Goal: Task Accomplishment & Management: Complete application form

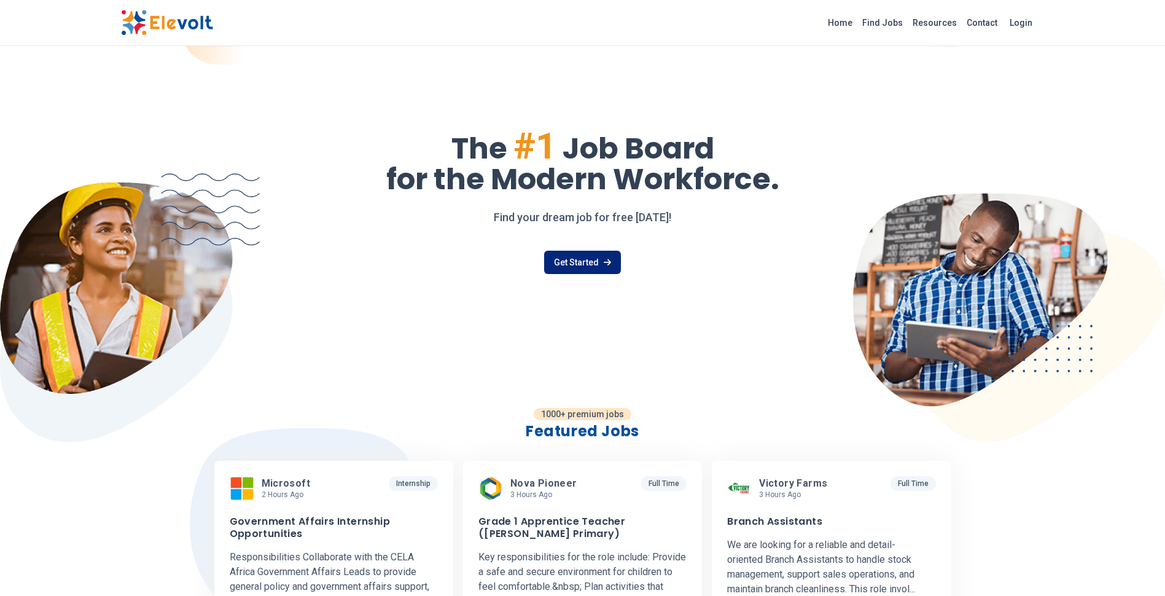
click at [605, 260] on icon at bounding box center [607, 262] width 7 height 9
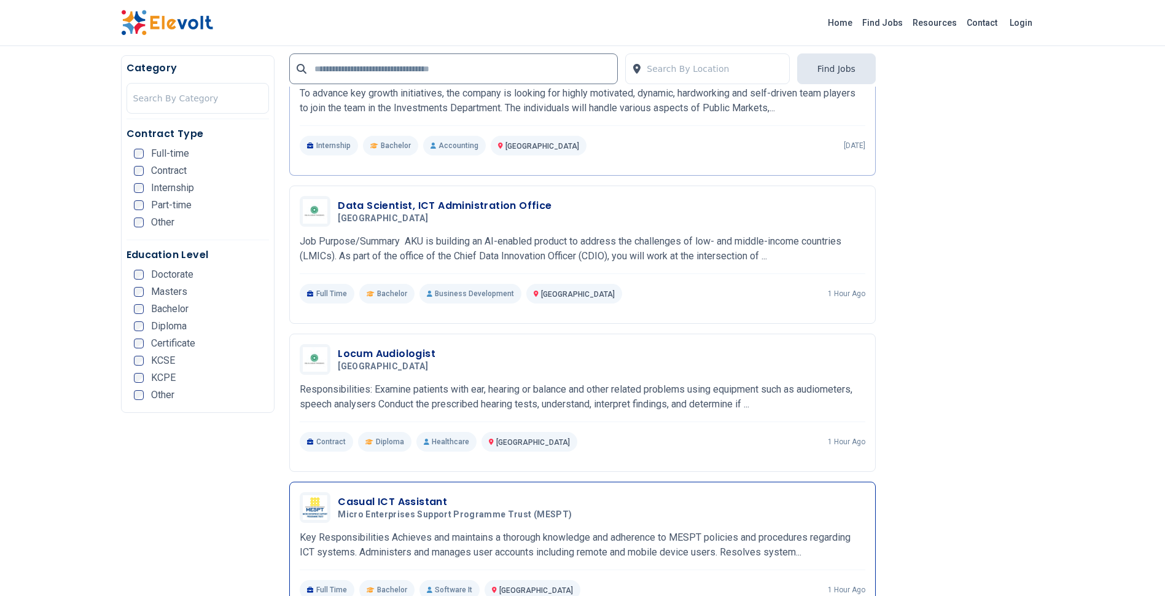
scroll to position [1966, 0]
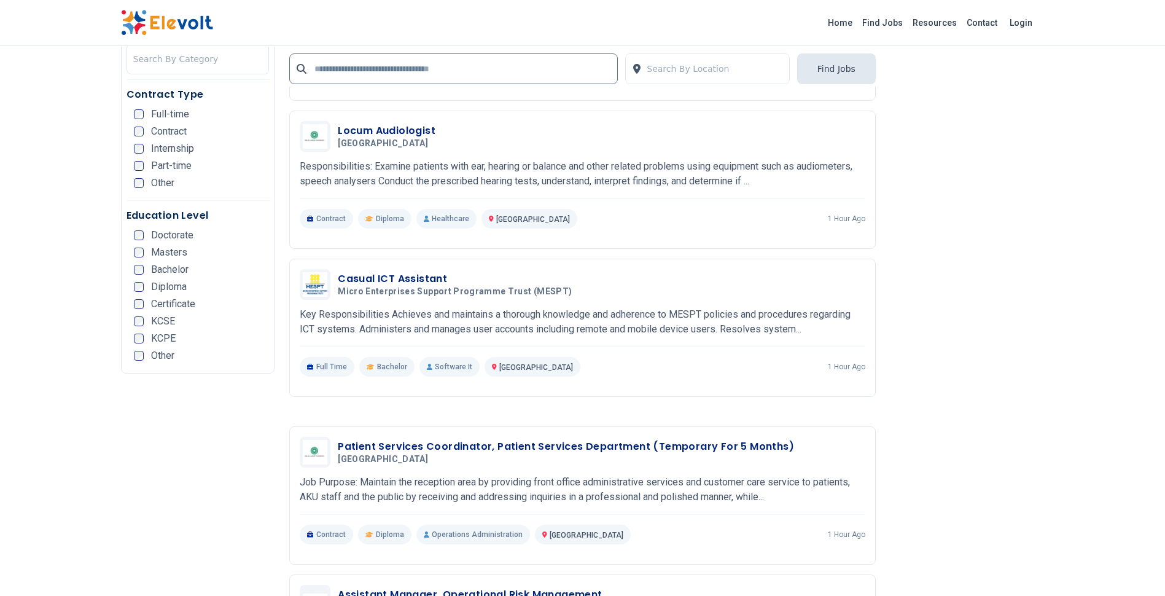
drag, startPoint x: 389, startPoint y: 278, endPoint x: 1105, endPoint y: 219, distance: 718.0
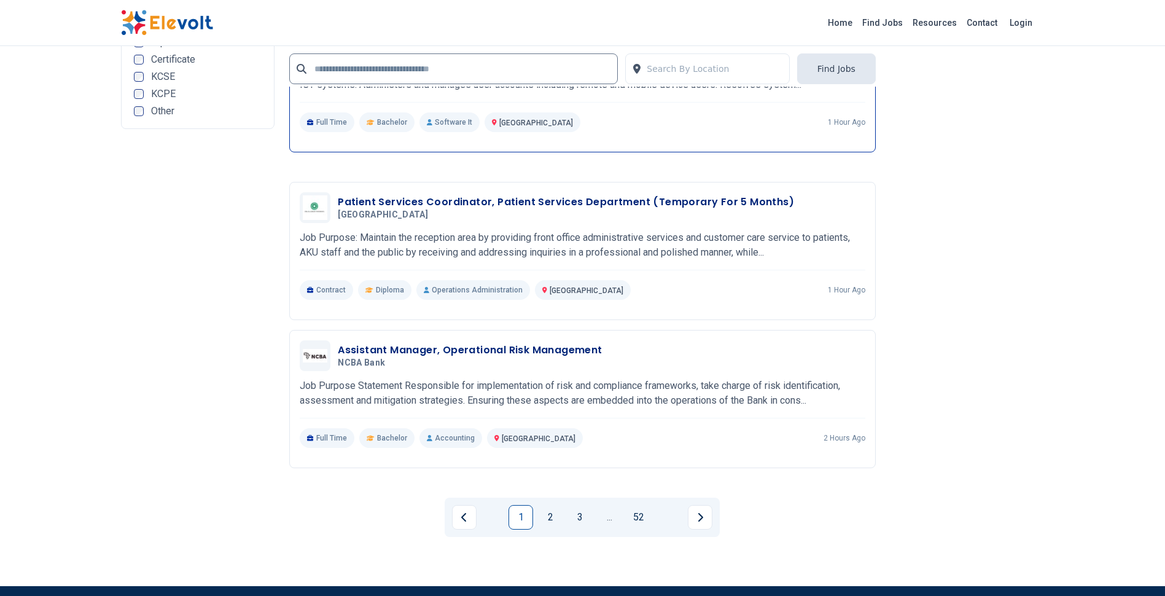
scroll to position [2211, 0]
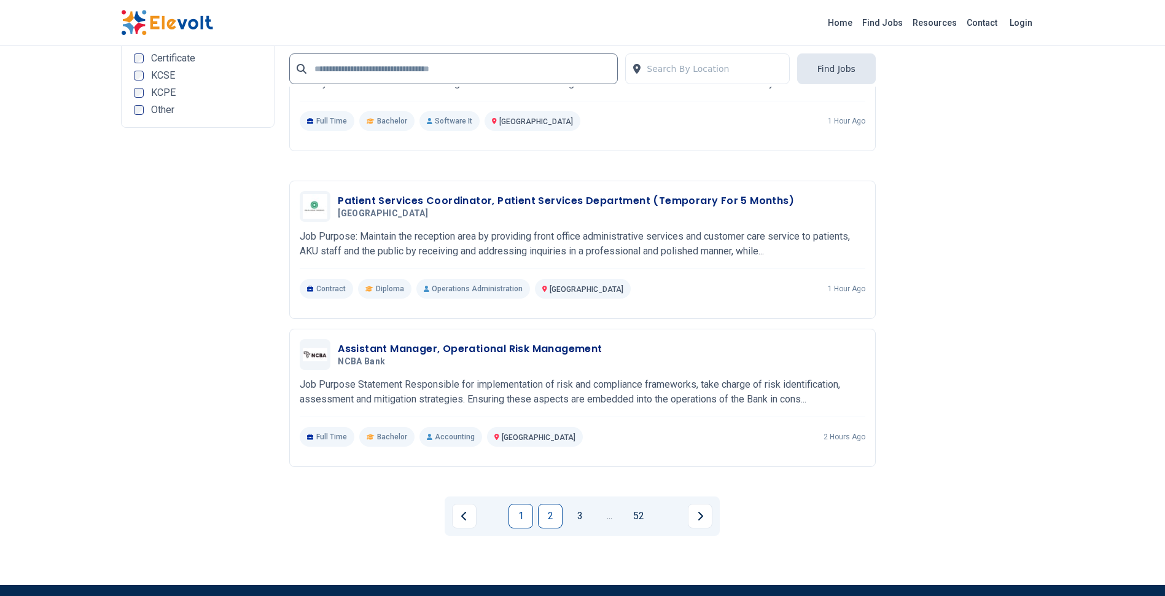
click at [545, 508] on link "2" at bounding box center [550, 516] width 25 height 25
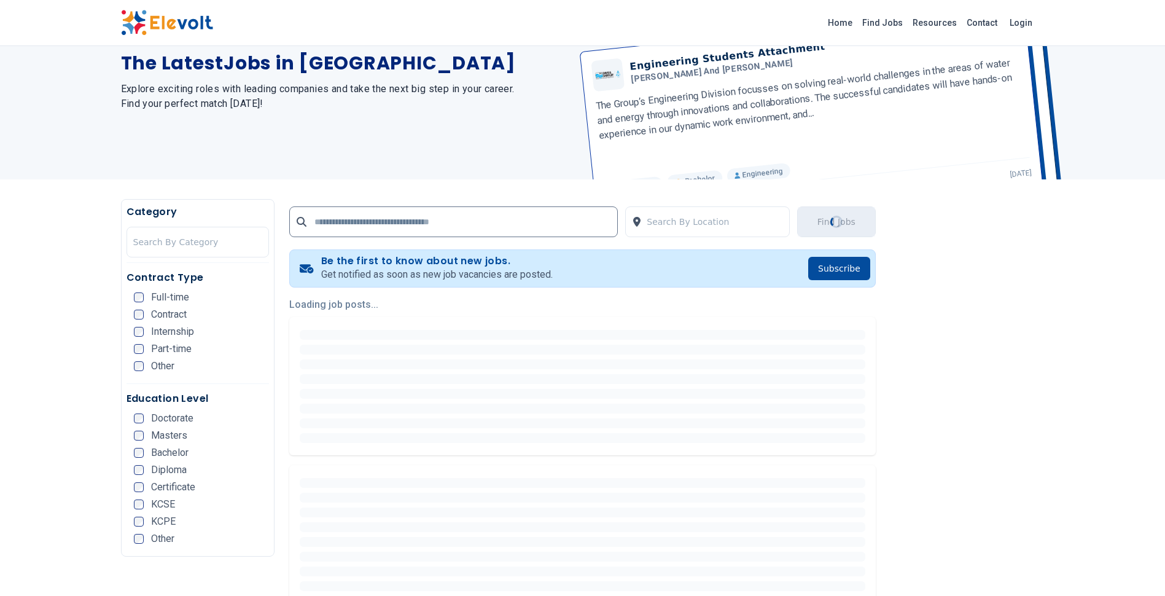
scroll to position [246, 0]
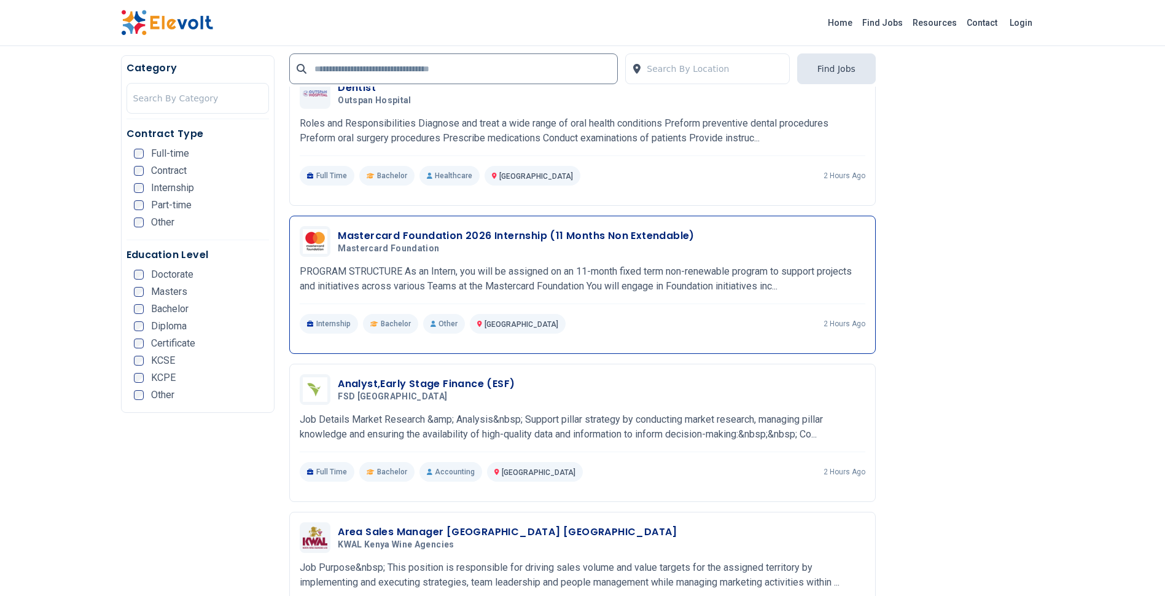
scroll to position [491, 0]
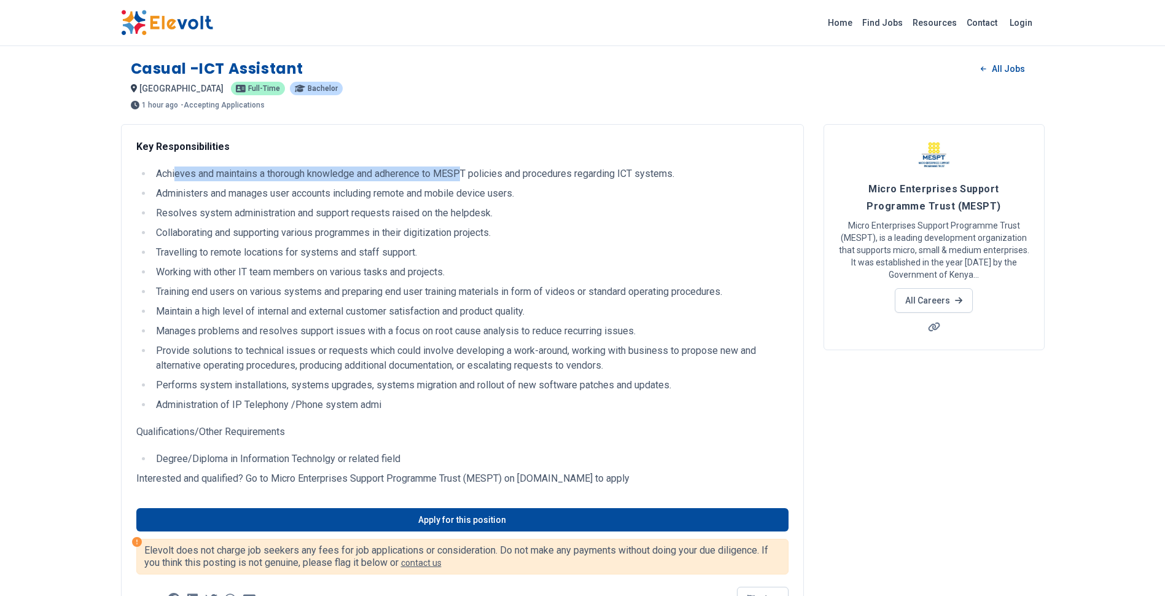
drag, startPoint x: 176, startPoint y: 176, endPoint x: 466, endPoint y: 171, distance: 290.0
click at [466, 171] on li "Achieves and maintains a thorough knowledge and adherence to MESPT policies and…" at bounding box center [470, 173] width 636 height 15
drag, startPoint x: 466, startPoint y: 171, endPoint x: 485, endPoint y: 178, distance: 20.0
click at [485, 178] on li "Achieves and maintains a thorough knowledge and adherence to MESPT policies and…" at bounding box center [470, 173] width 636 height 15
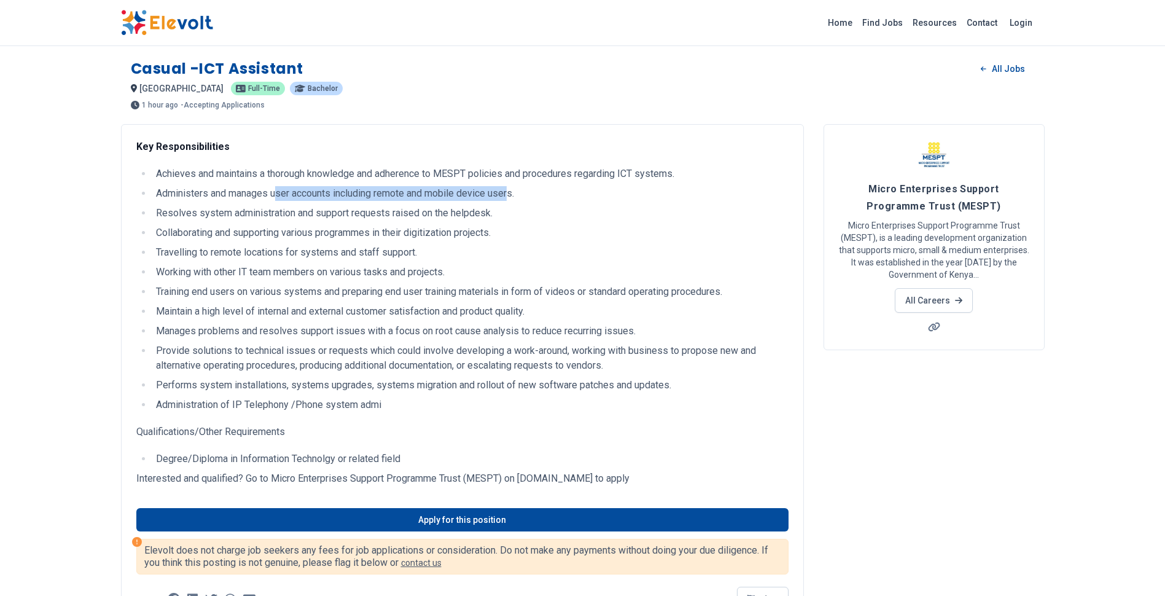
drag, startPoint x: 279, startPoint y: 198, endPoint x: 512, endPoint y: 194, distance: 233.5
click at [512, 194] on li "Administers and manages user accounts including remote and mobile device users." at bounding box center [470, 193] width 636 height 15
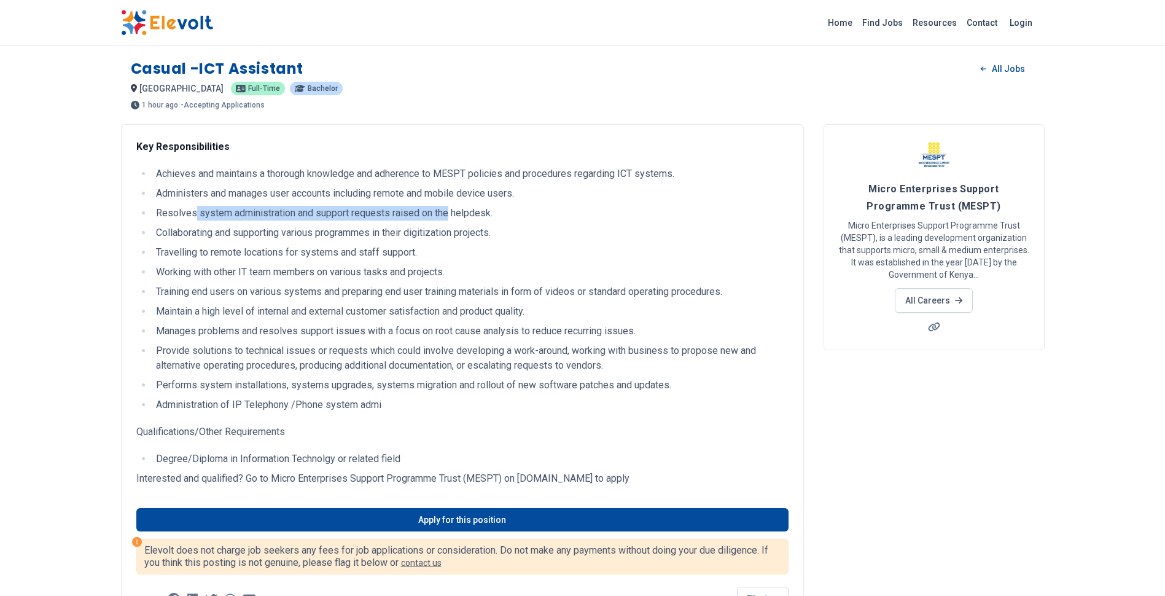
drag, startPoint x: 194, startPoint y: 213, endPoint x: 450, endPoint y: 218, distance: 255.6
click at [450, 218] on li "Resolves system administration and support requests raised on the helpdesk." at bounding box center [470, 213] width 636 height 15
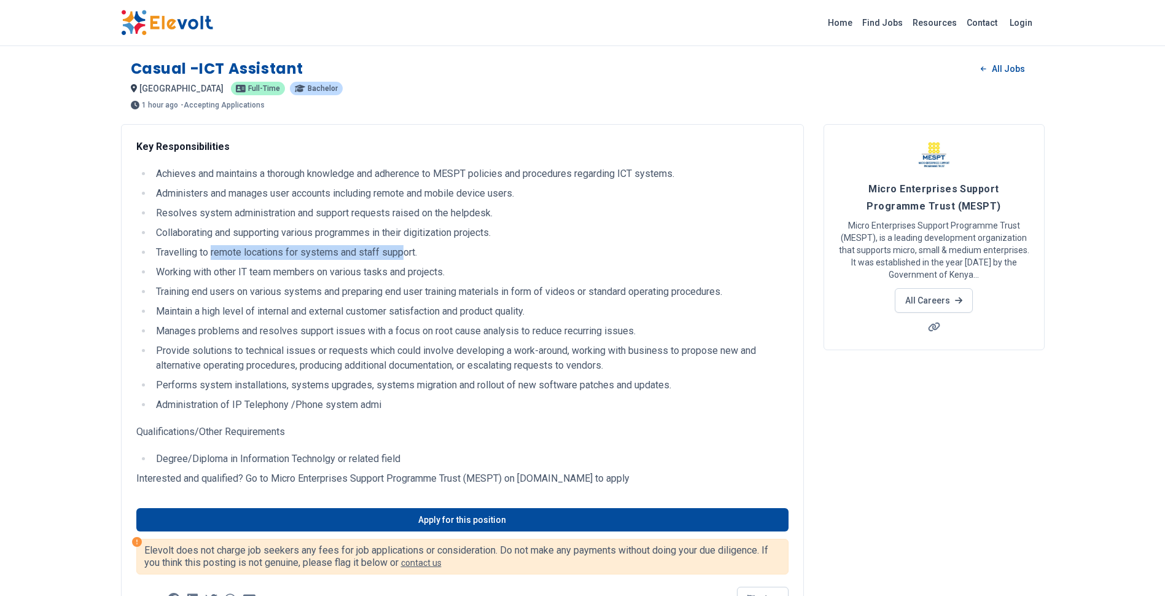
drag, startPoint x: 213, startPoint y: 251, endPoint x: 406, endPoint y: 251, distance: 193.5
click at [406, 251] on li "Travelling to remote locations for systems and staff support." at bounding box center [470, 252] width 636 height 15
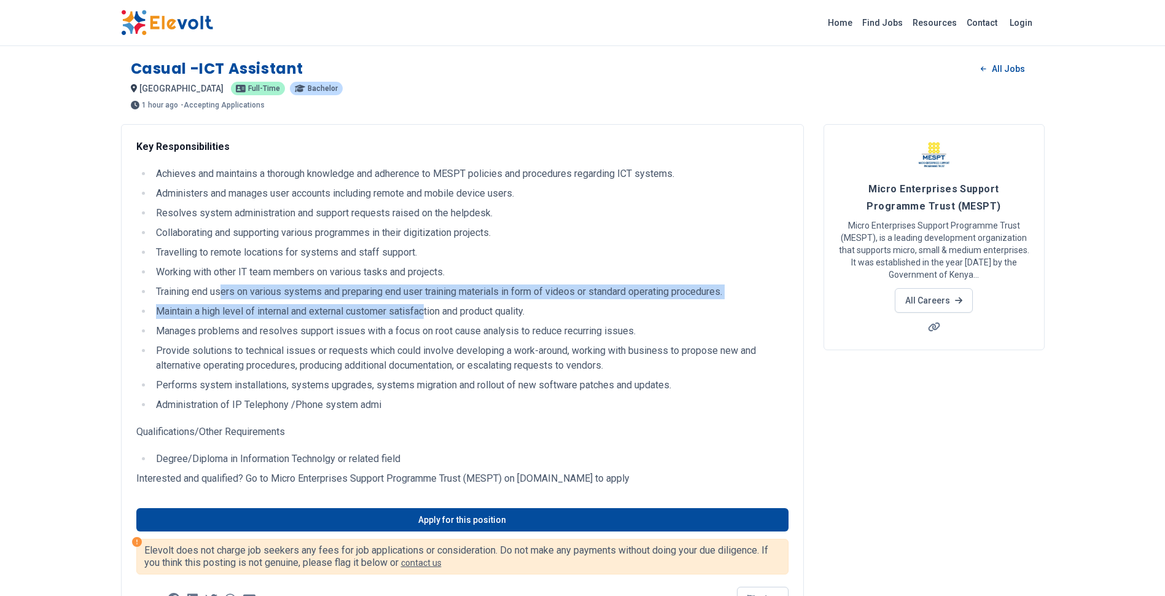
drag, startPoint x: 220, startPoint y: 291, endPoint x: 429, endPoint y: 306, distance: 210.0
click at [429, 306] on ul "Achieves and maintains a thorough knowledge and adherence to MESPT policies and…" at bounding box center [462, 289] width 652 height 246
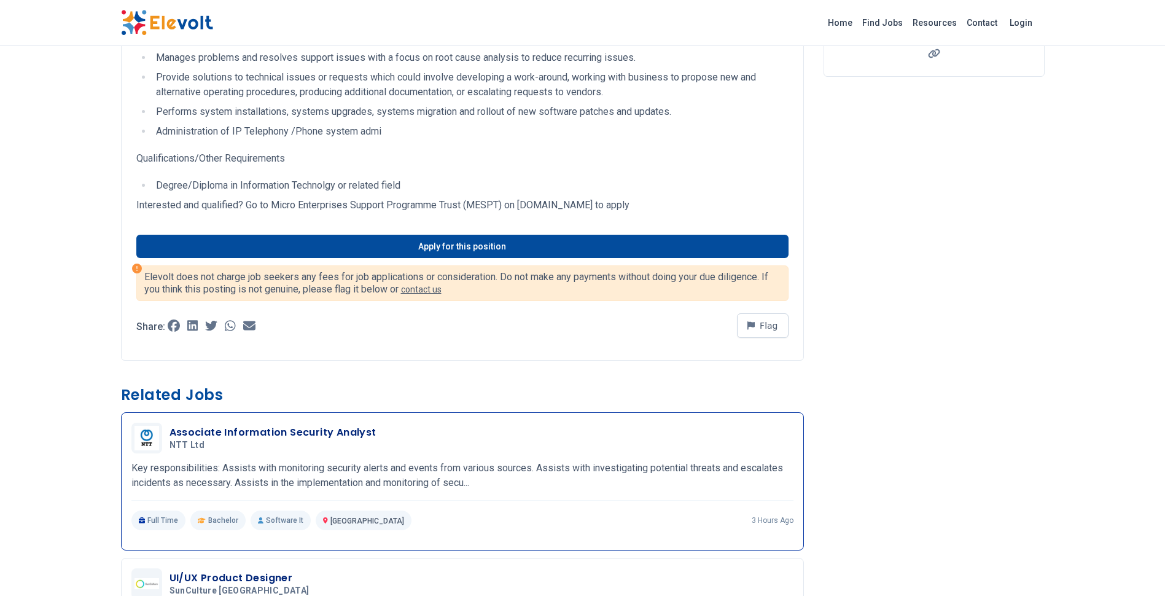
scroll to position [212, 0]
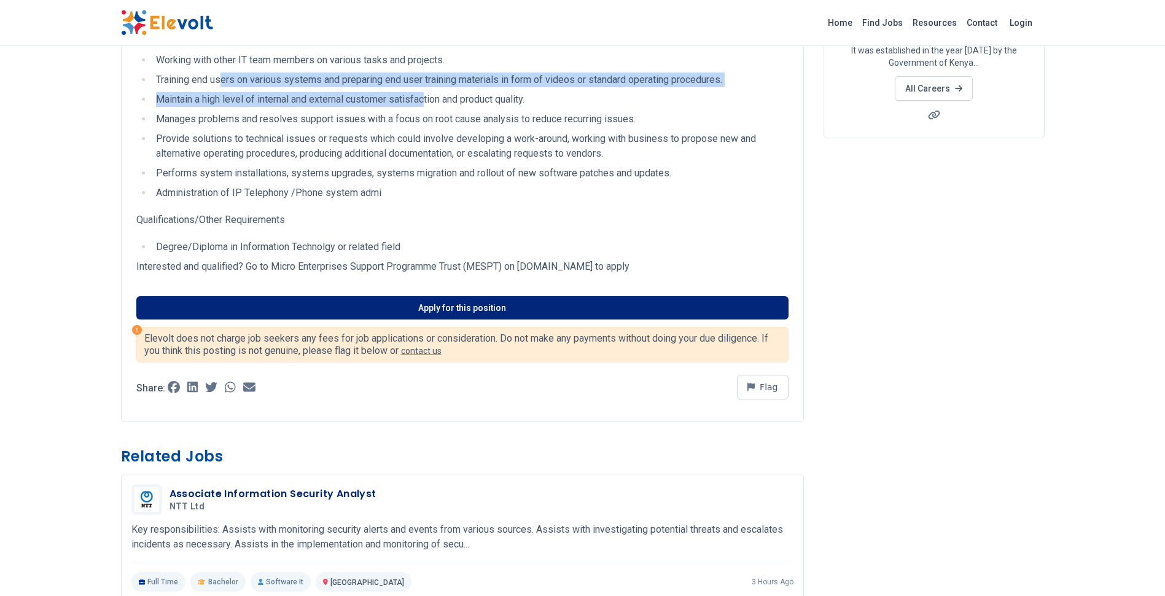
click at [466, 313] on link "Apply for this position" at bounding box center [462, 307] width 652 height 23
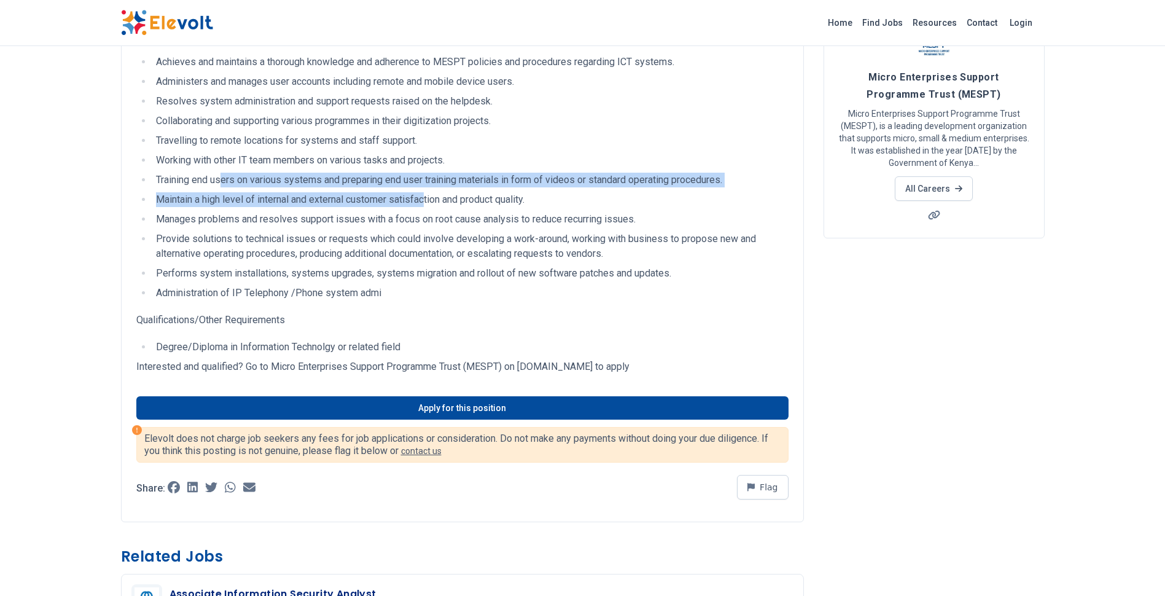
scroll to position [0, 0]
